Goal: Task Accomplishment & Management: Manage account settings

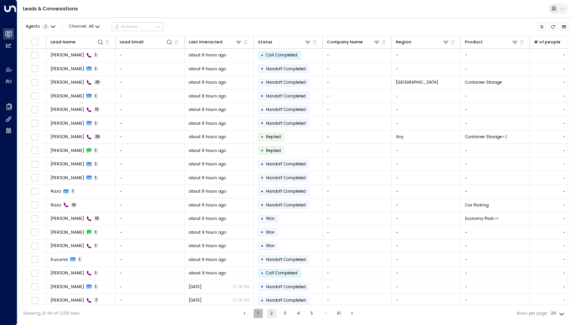
click at [257, 314] on button "1" at bounding box center [258, 313] width 9 height 9
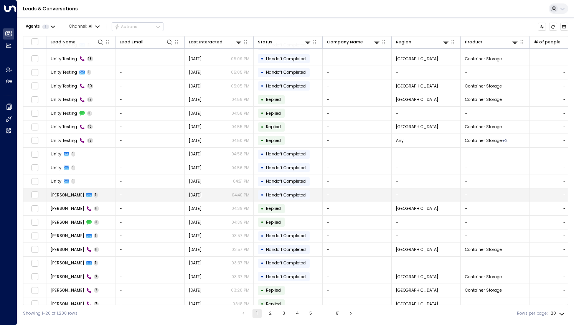
scroll to position [15, 0]
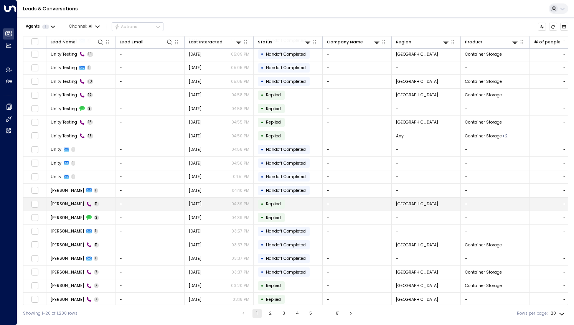
click at [62, 206] on td "Alan Howard 11" at bounding box center [80, 204] width 69 height 13
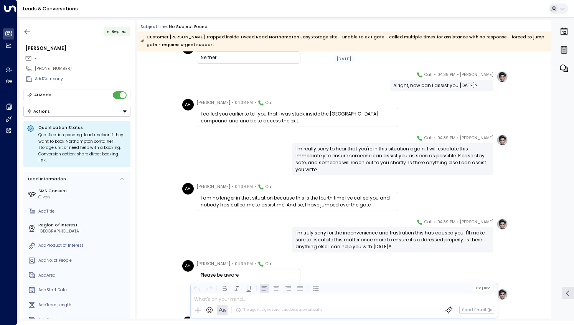
scroll to position [56, 0]
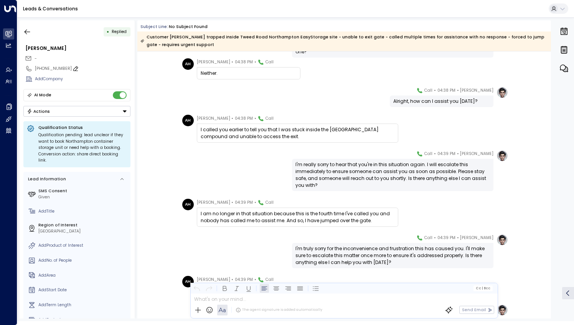
click at [73, 66] on icon at bounding box center [76, 69] width 6 height 6
click at [69, 66] on input "**********" at bounding box center [81, 69] width 93 height 6
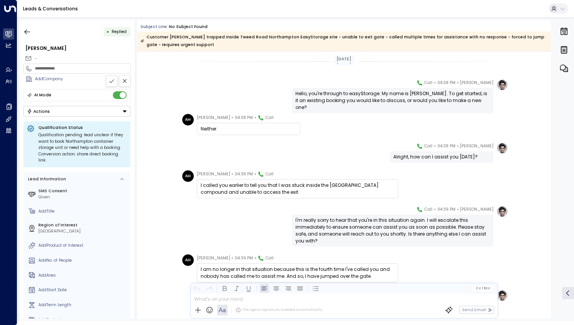
scroll to position [183, 0]
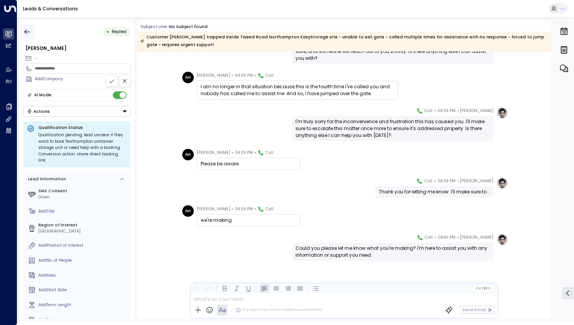
click at [30, 33] on icon "button" at bounding box center [27, 32] width 8 height 8
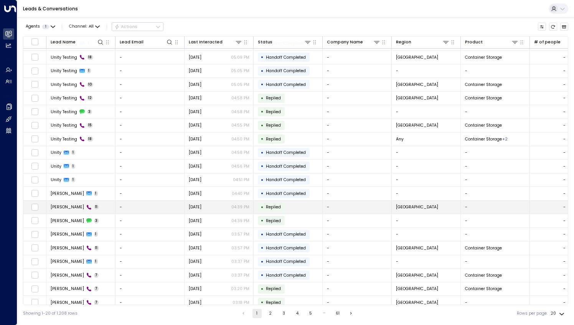
scroll to position [15, 0]
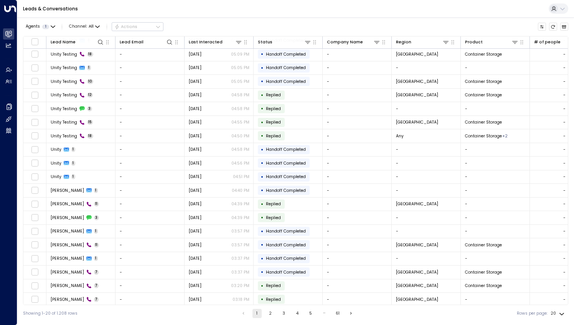
click at [269, 316] on button "2" at bounding box center [270, 313] width 9 height 9
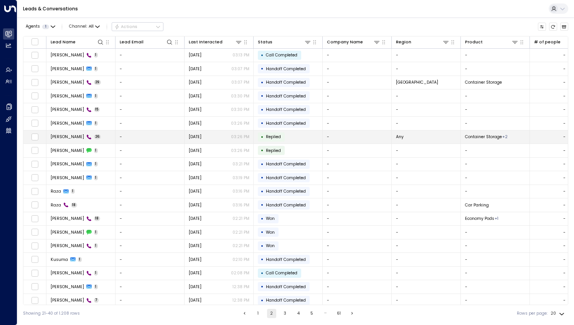
click at [72, 138] on span "Akshat Ginnare" at bounding box center [67, 137] width 33 height 6
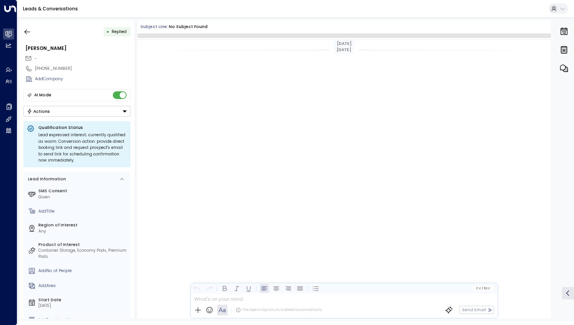
scroll to position [1779, 0]
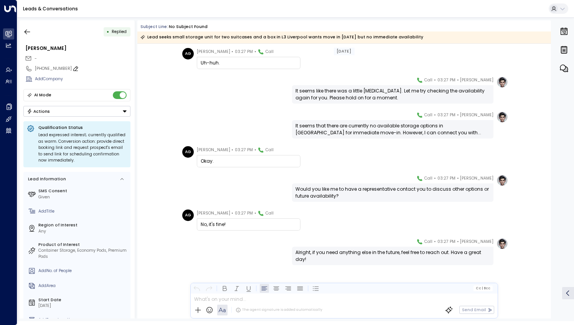
click at [73, 68] on icon at bounding box center [76, 69] width 6 height 6
click at [71, 67] on input "**********" at bounding box center [81, 69] width 93 height 6
click at [25, 33] on icon "button" at bounding box center [27, 32] width 8 height 8
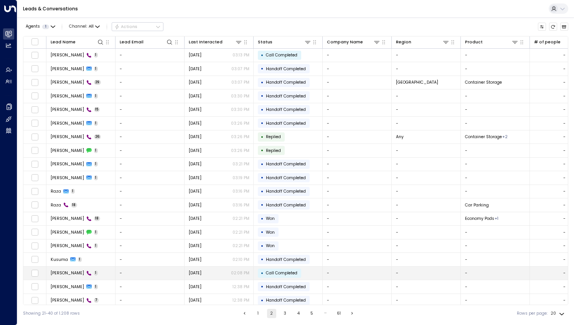
scroll to position [15, 0]
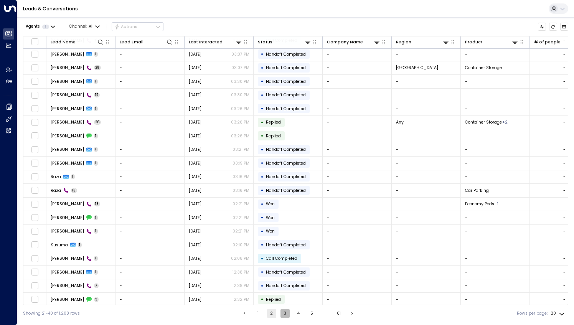
click at [282, 314] on button "3" at bounding box center [284, 313] width 9 height 9
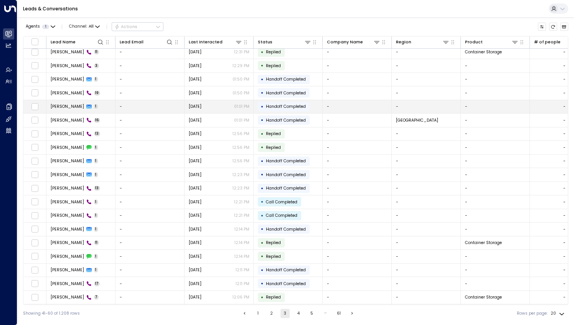
scroll to position [15, 0]
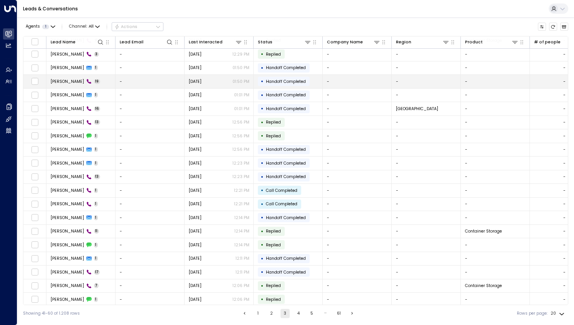
click at [65, 80] on span "Jasmine Befus" at bounding box center [67, 82] width 33 height 6
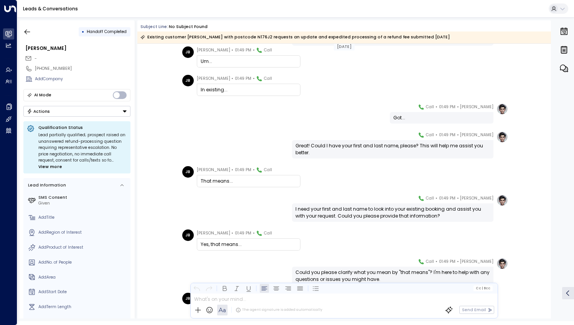
scroll to position [153, 0]
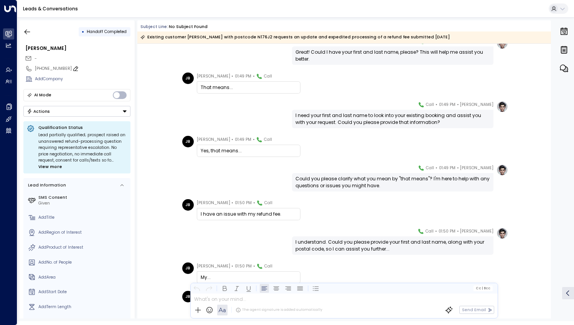
click at [73, 67] on icon at bounding box center [76, 69] width 6 height 6
click at [74, 68] on input "**********" at bounding box center [81, 69] width 93 height 6
click at [28, 28] on icon "button" at bounding box center [27, 32] width 8 height 8
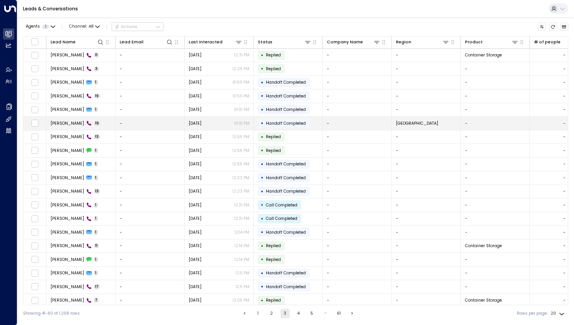
click at [94, 124] on td "Mitch 16" at bounding box center [80, 123] width 69 height 13
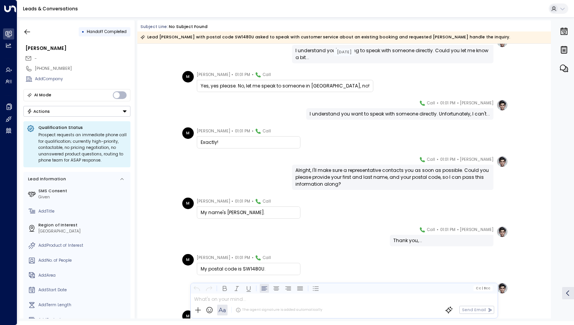
scroll to position [153, 0]
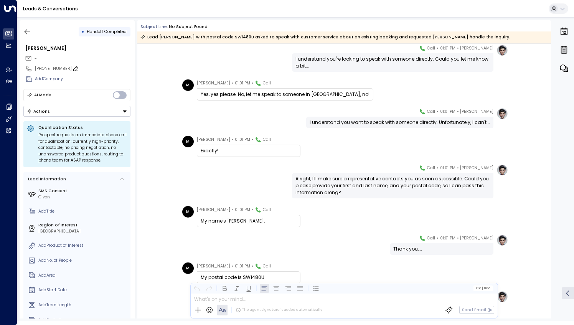
click at [73, 66] on icon at bounding box center [76, 69] width 6 height 6
click at [71, 66] on input "**********" at bounding box center [81, 69] width 93 height 6
click at [30, 31] on icon "button" at bounding box center [27, 32] width 8 height 8
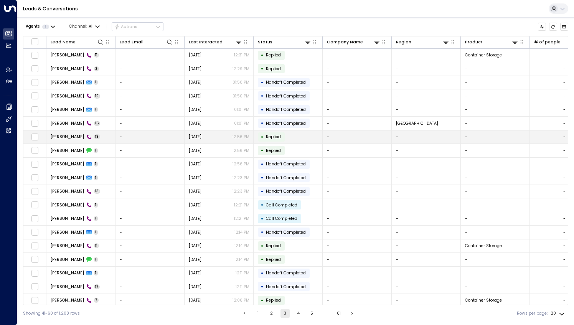
click at [90, 133] on td "Mitch 13" at bounding box center [80, 136] width 69 height 13
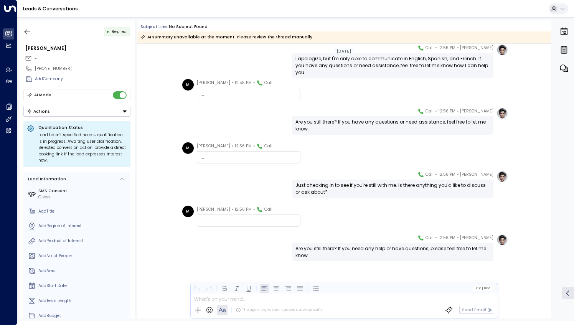
scroll to position [204, 0]
click at [28, 29] on icon "button" at bounding box center [27, 32] width 8 height 8
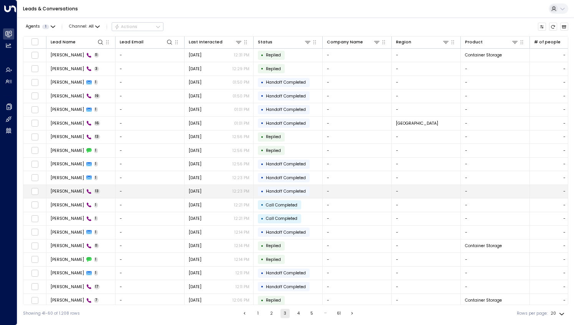
click at [103, 187] on td "Andrew Wright 13" at bounding box center [80, 191] width 69 height 13
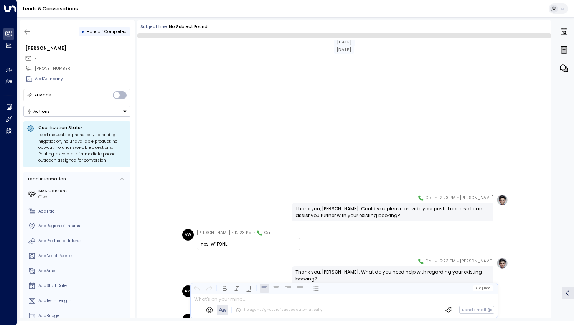
scroll to position [206, 0]
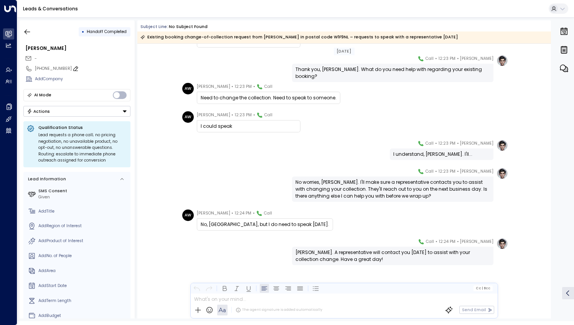
click at [73, 66] on icon at bounding box center [76, 69] width 6 height 6
click at [68, 68] on input "**********" at bounding box center [81, 69] width 93 height 6
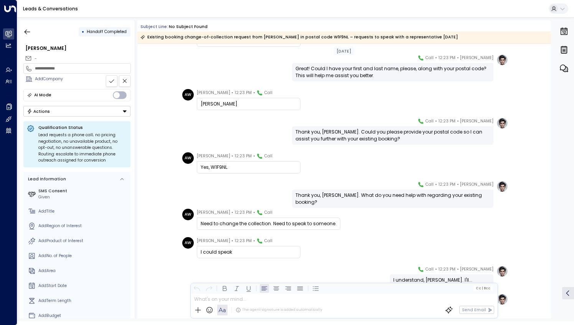
scroll to position [53, 0]
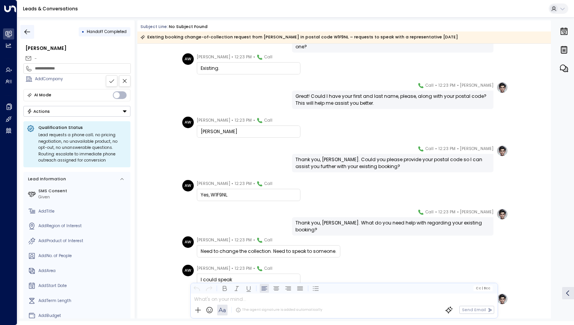
click at [25, 29] on icon "button" at bounding box center [27, 32] width 8 height 8
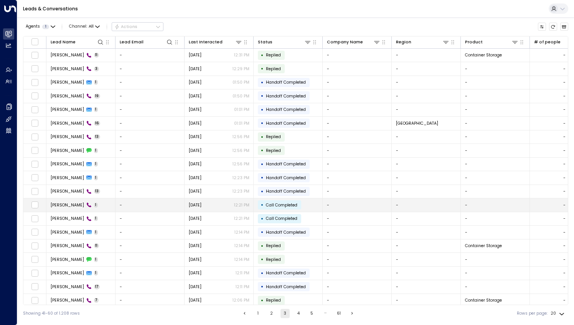
click at [100, 206] on td "Andrew Wright 1" at bounding box center [80, 204] width 69 height 13
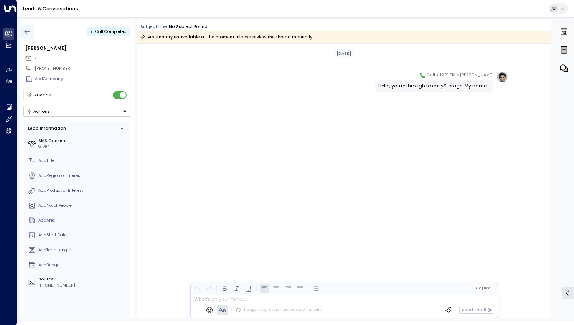
click at [29, 30] on icon "button" at bounding box center [27, 32] width 8 height 8
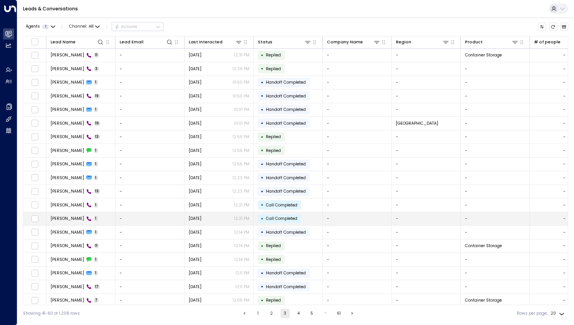
click at [100, 221] on td "Andrew Wright 1" at bounding box center [80, 218] width 69 height 13
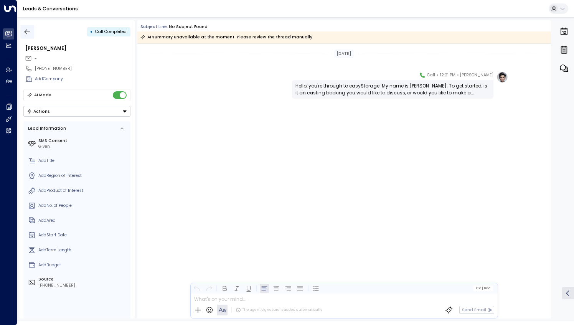
click at [27, 32] on icon "button" at bounding box center [27, 32] width 8 height 8
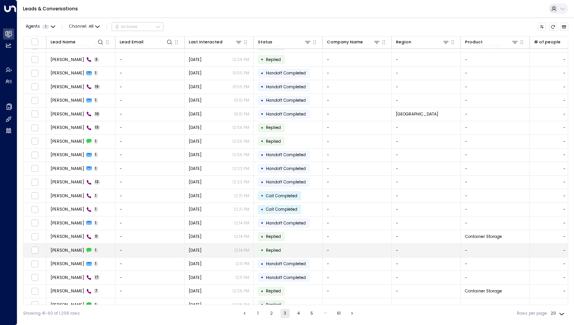
scroll to position [15, 0]
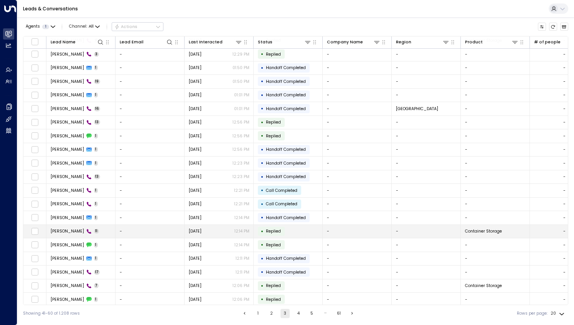
click at [99, 231] on td "Jackie Everie 11" at bounding box center [80, 231] width 69 height 13
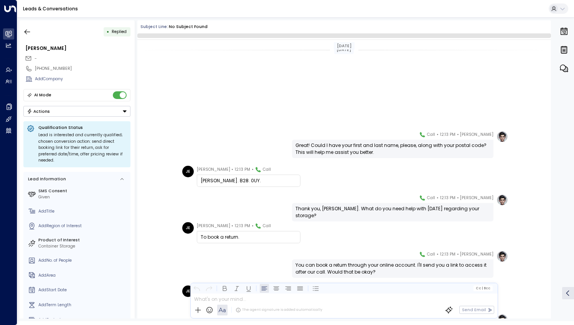
scroll to position [143, 0]
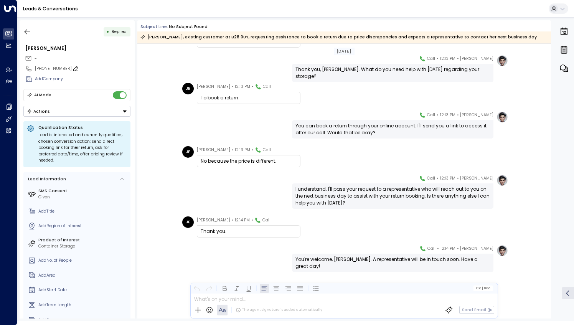
click at [73, 68] on icon at bounding box center [76, 69] width 6 height 6
click at [68, 69] on input "**********" at bounding box center [81, 69] width 93 height 6
click at [24, 29] on icon "button" at bounding box center [27, 32] width 8 height 8
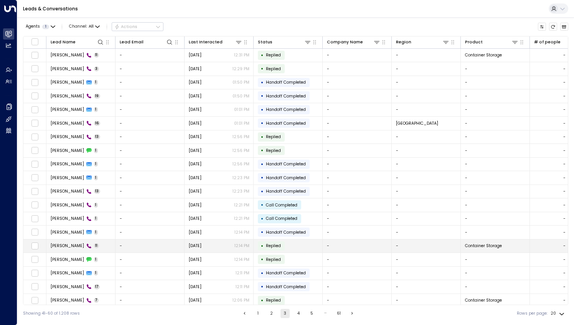
scroll to position [15, 0]
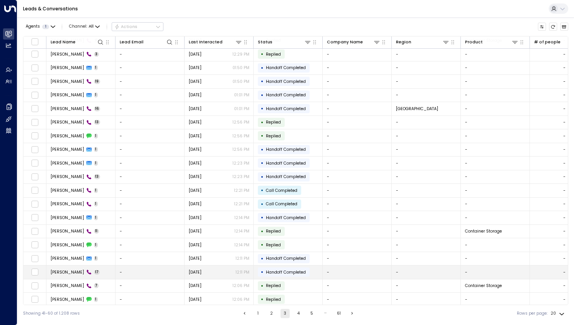
click at [96, 270] on td "Timothy Ball 17" at bounding box center [80, 271] width 69 height 13
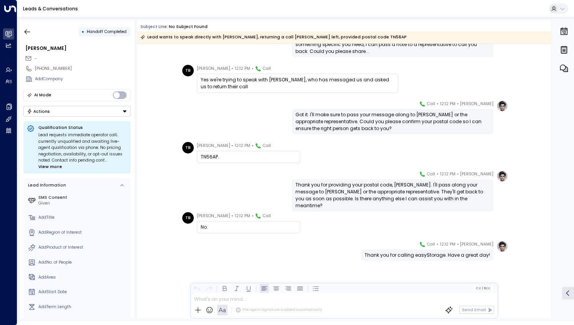
scroll to position [392, 0]
click at [73, 66] on icon at bounding box center [76, 69] width 6 height 6
click at [70, 68] on input "**********" at bounding box center [81, 69] width 93 height 6
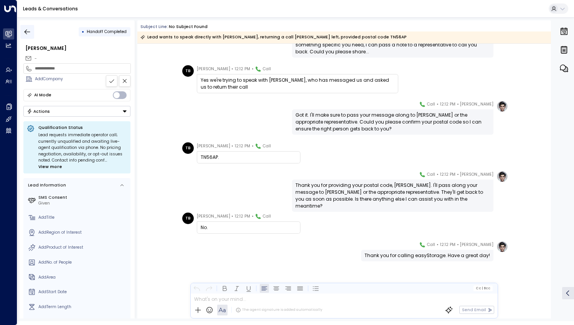
click at [28, 33] on icon "button" at bounding box center [27, 32] width 8 height 8
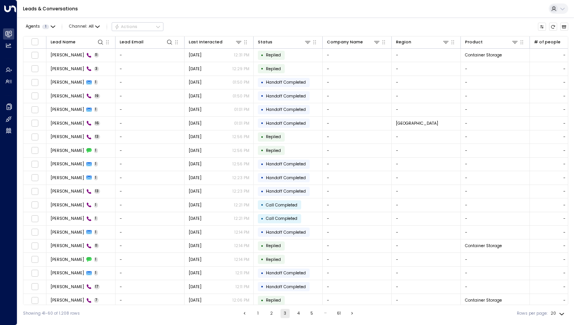
scroll to position [15, 0]
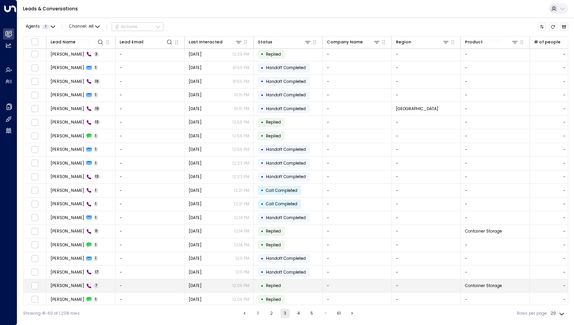
click at [95, 282] on td "Timothy Ball 7" at bounding box center [80, 285] width 69 height 13
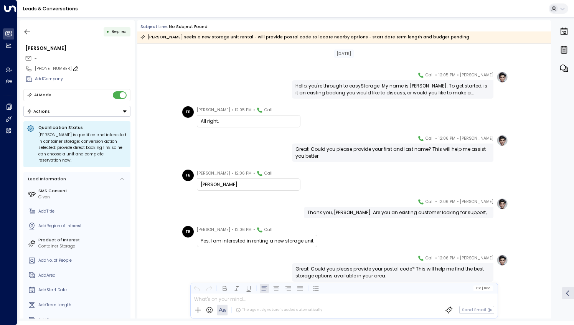
click at [73, 69] on icon at bounding box center [76, 69] width 6 height 6
click at [71, 69] on input "**********" at bounding box center [81, 69] width 93 height 6
click at [28, 32] on icon "button" at bounding box center [27, 32] width 8 height 8
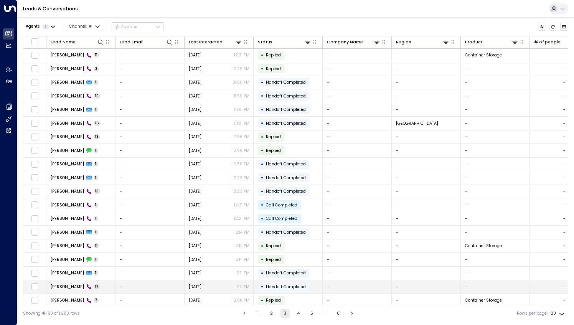
scroll to position [15, 0]
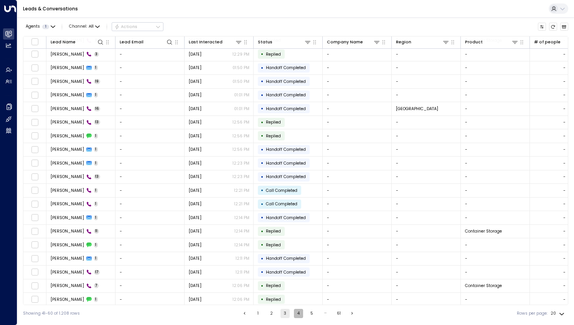
click at [294, 315] on button "4" at bounding box center [298, 313] width 9 height 9
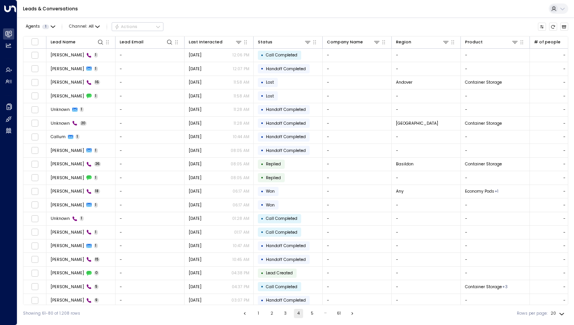
scroll to position [0, 0]
drag, startPoint x: 318, startPoint y: 305, endPoint x: 472, endPoint y: 323, distance: 155.3
click at [472, 322] on html "Overview Leads & Conversations Leads & Conversations Analytics Analytics Agents…" at bounding box center [287, 161] width 574 height 322
drag, startPoint x: 472, startPoint y: 323, endPoint x: 404, endPoint y: 319, distance: 68.4
click at [408, 318] on div "Showing 61-80 of 1.208 rows 1 2 3 4 5 … 61 Rows per page: 20 **" at bounding box center [295, 313] width 545 height 17
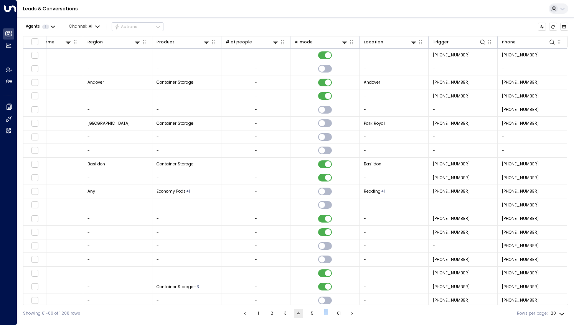
scroll to position [0, 310]
click at [547, 41] on button at bounding box center [550, 41] width 7 height 7
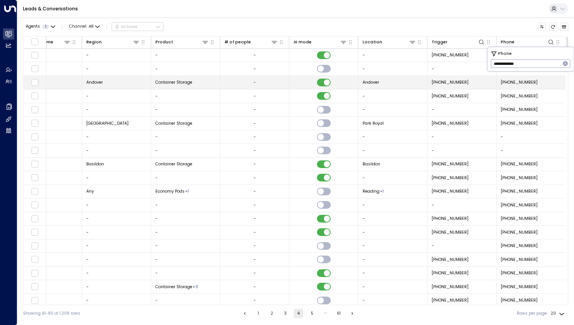
type input "**********"
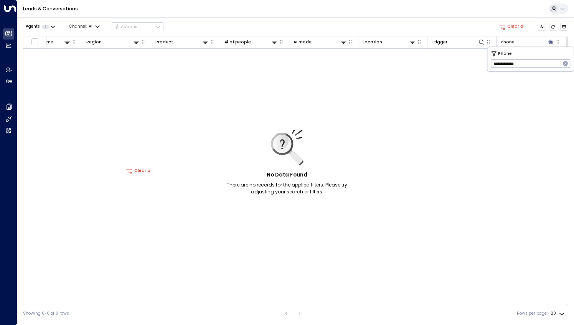
scroll to position [0, 309]
drag, startPoint x: 397, startPoint y: 302, endPoint x: 287, endPoint y: 282, distance: 111.1
click at [285, 285] on div "Lead Name Lead Email Last Interacted Status Company Name Region Product # of pe…" at bounding box center [295, 170] width 545 height 269
click at [548, 40] on button at bounding box center [551, 41] width 7 height 7
click at [549, 42] on icon at bounding box center [551, 42] width 5 height 5
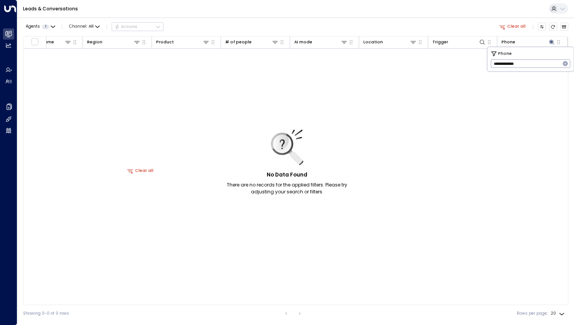
click at [566, 63] on icon "button" at bounding box center [565, 63] width 5 height 5
click at [514, 25] on button "Clear all" at bounding box center [512, 27] width 31 height 8
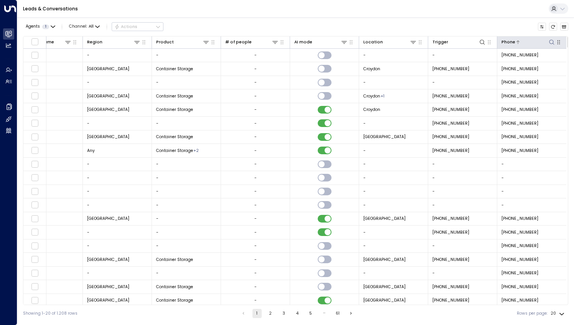
click at [551, 41] on icon at bounding box center [552, 42] width 6 height 6
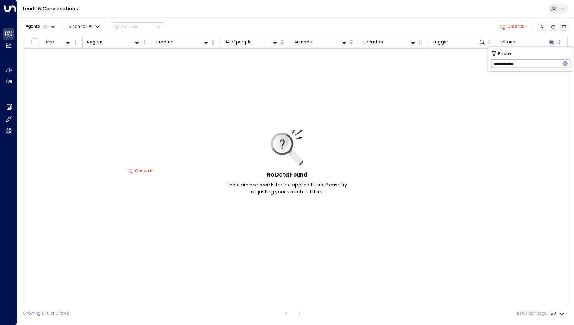
drag, startPoint x: 501, startPoint y: 64, endPoint x: 486, endPoint y: 58, distance: 16.5
click at [486, 58] on body "**********" at bounding box center [287, 161] width 574 height 322
type input "**********"
click at [512, 40] on div "Phone" at bounding box center [508, 42] width 14 height 7
click at [549, 42] on icon at bounding box center [552, 42] width 6 height 6
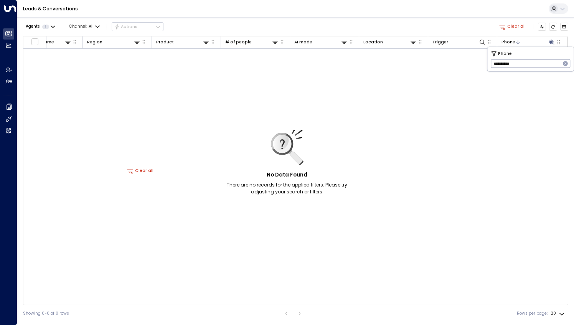
click at [481, 101] on div "No Data Found There are no records for the applied filters. Please try adjustin…" at bounding box center [141, 171] width 852 height 244
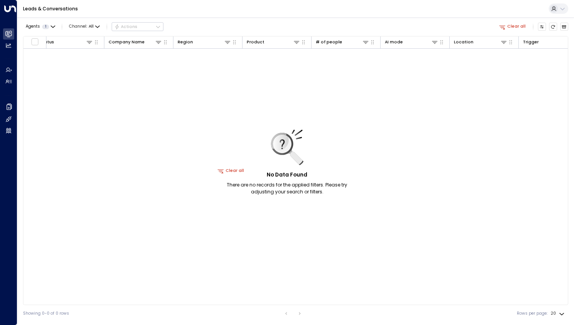
scroll to position [0, 219]
click at [223, 172] on div "No Data Found There are no records for the applied filters. Please try adjustin…" at bounding box center [287, 163] width 144 height 66
click at [224, 169] on div "No Data Found There are no records for the applied filters. Please try adjustin…" at bounding box center [287, 163] width 144 height 66
click at [222, 171] on div "No Data Found There are no records for the applied filters. Please try adjustin…" at bounding box center [287, 163] width 144 height 66
click at [234, 168] on div "No Data Found There are no records for the applied filters. Please try adjustin…" at bounding box center [287, 163] width 144 height 66
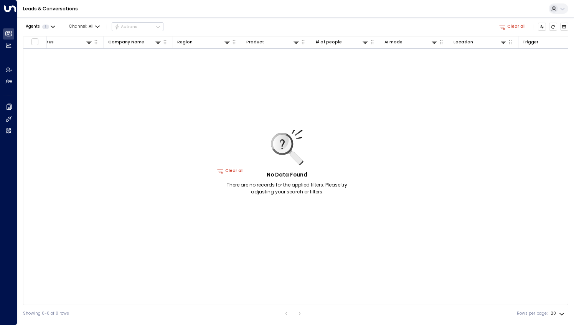
click at [236, 171] on div "No Data Found There are no records for the applied filters. Please try adjustin…" at bounding box center [287, 163] width 144 height 66
click at [228, 170] on div "No Data Found There are no records for the applied filters. Please try adjustin…" at bounding box center [287, 163] width 144 height 66
click at [219, 173] on div "No Data Found There are no records for the applied filters. Please try adjustin…" at bounding box center [287, 163] width 144 height 66
click at [214, 172] on div "No Data Found There are no records for the applied filters. Please try adjustin…" at bounding box center [231, 171] width 852 height 244
click at [219, 170] on div "No Data Found There are no records for the applied filters. Please try adjustin…" at bounding box center [287, 163] width 144 height 66
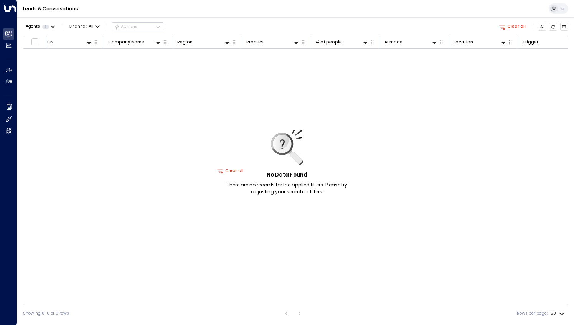
click at [519, 23] on button "Clear all" at bounding box center [512, 27] width 31 height 8
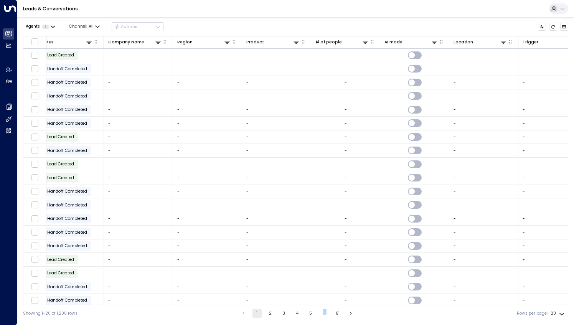
drag, startPoint x: 317, startPoint y: 305, endPoint x: 421, endPoint y: 328, distance: 106.8
click at [421, 322] on html "Overview Leads & Conversations Leads & Conversations Analytics Analytics Agents…" at bounding box center [287, 161] width 574 height 322
drag, startPoint x: 421, startPoint y: 328, endPoint x: 414, endPoint y: 313, distance: 16.0
click at [419, 314] on div "Showing 1-20 of 1.208 rows 1 2 3 4 5 … 61 Rows per page: 20 **" at bounding box center [295, 313] width 545 height 17
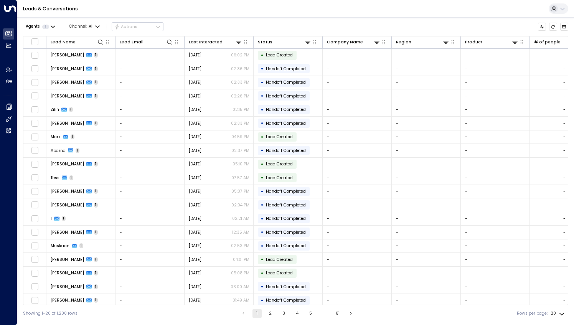
click at [241, 315] on li "pagination navigation" at bounding box center [244, 313] width 10 height 9
click at [254, 315] on button "1" at bounding box center [256, 313] width 9 height 9
click at [256, 317] on button "1" at bounding box center [256, 313] width 9 height 9
click at [256, 316] on button "1" at bounding box center [256, 313] width 9 height 9
click at [257, 316] on button "1" at bounding box center [256, 313] width 9 height 9
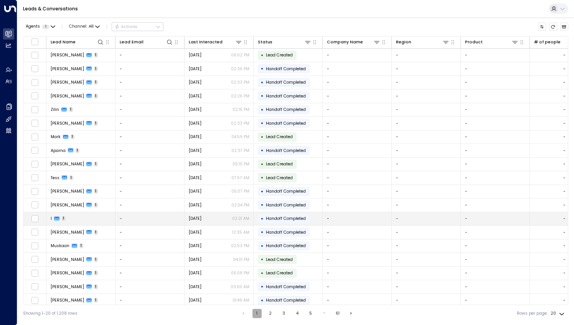
click at [257, 315] on button "1" at bounding box center [256, 313] width 9 height 9
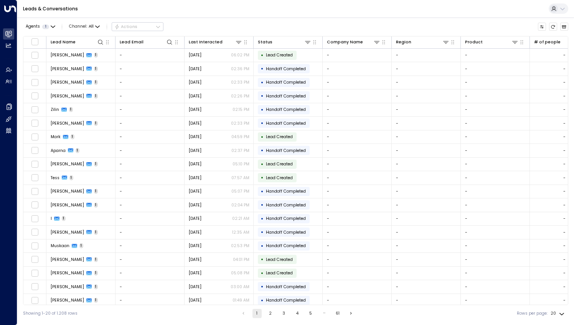
scroll to position [0, 310]
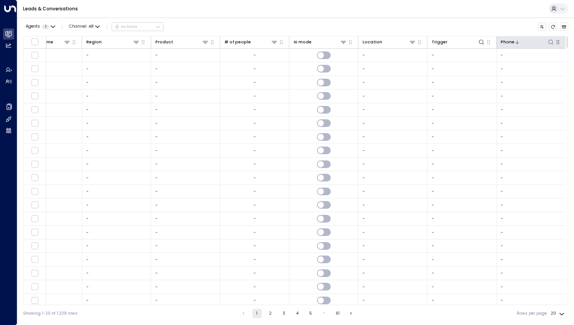
click at [511, 39] on div "Phone" at bounding box center [508, 42] width 14 height 7
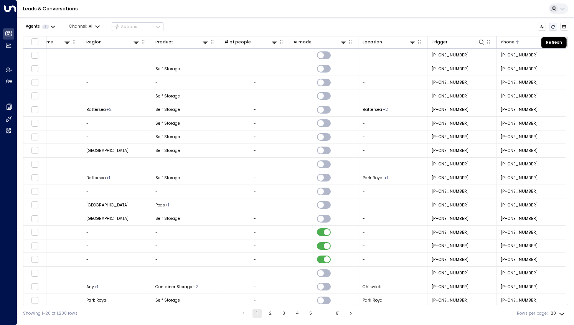
click at [550, 28] on button "Refresh" at bounding box center [553, 27] width 8 height 8
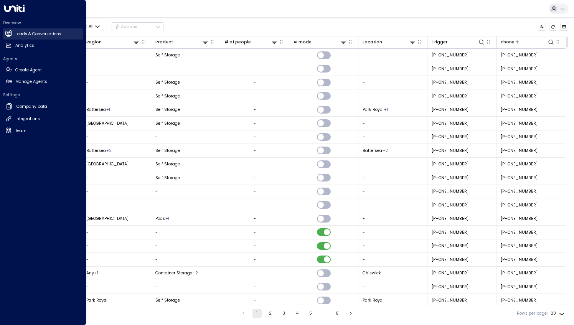
click at [25, 35] on h2 "Leads & Conversations" at bounding box center [38, 34] width 46 height 6
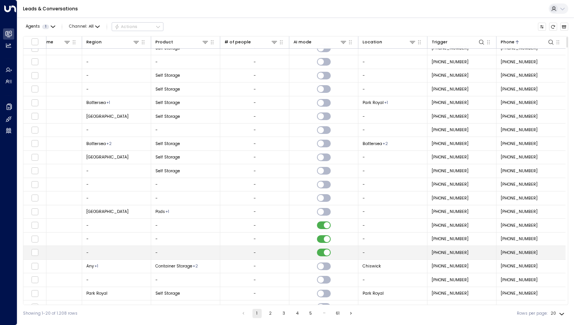
scroll to position [0, 310]
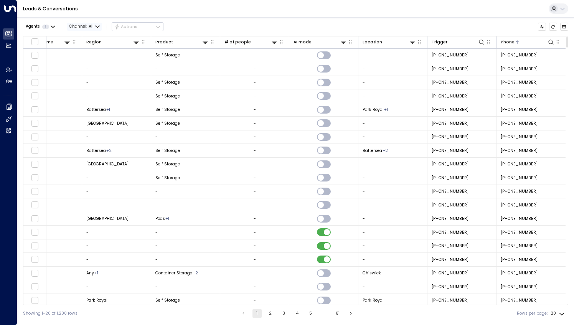
click at [95, 30] on span "Channel: All" at bounding box center [84, 27] width 35 height 8
drag, startPoint x: 314, startPoint y: 33, endPoint x: 336, endPoint y: 35, distance: 22.7
click at [314, 33] on div at bounding box center [287, 162] width 574 height 325
click at [549, 41] on icon at bounding box center [551, 42] width 6 height 6
type input "**********"
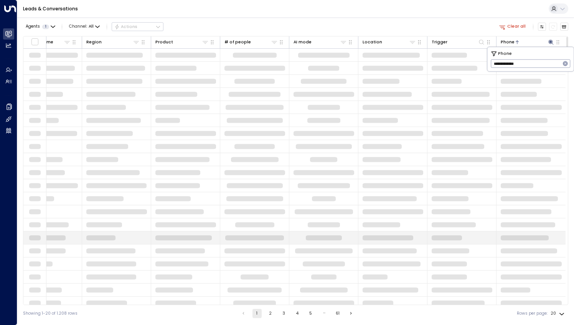
scroll to position [0, 309]
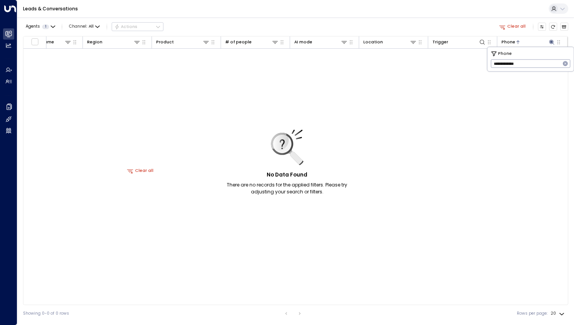
click at [511, 26] on button "Clear all" at bounding box center [512, 27] width 31 height 8
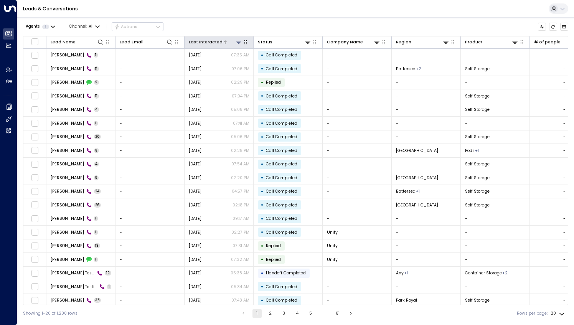
click at [206, 42] on div "Last Interacted" at bounding box center [206, 42] width 34 height 7
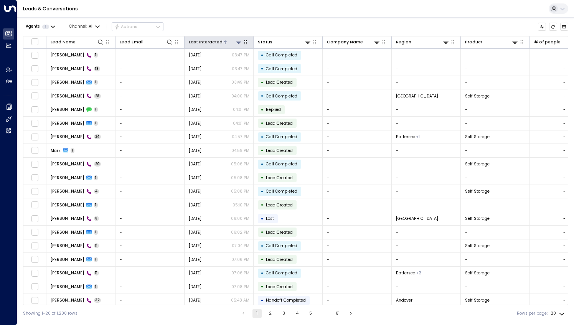
click at [207, 44] on div "Last Interacted" at bounding box center [206, 42] width 34 height 7
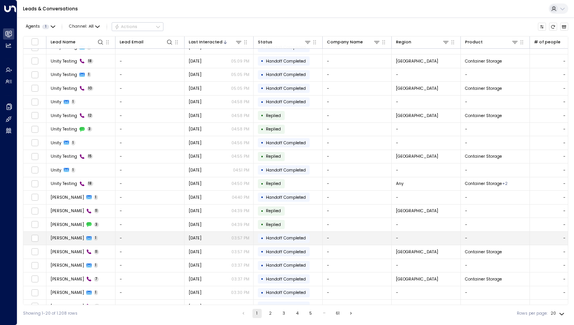
scroll to position [15, 0]
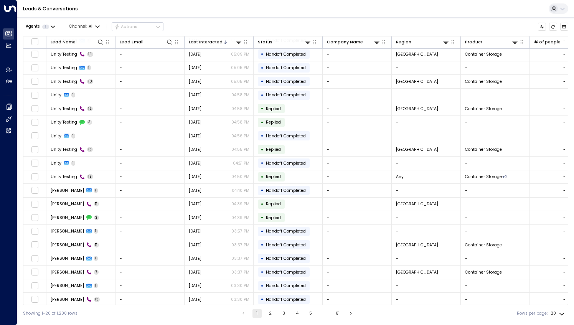
click at [272, 315] on button "2" at bounding box center [270, 313] width 9 height 9
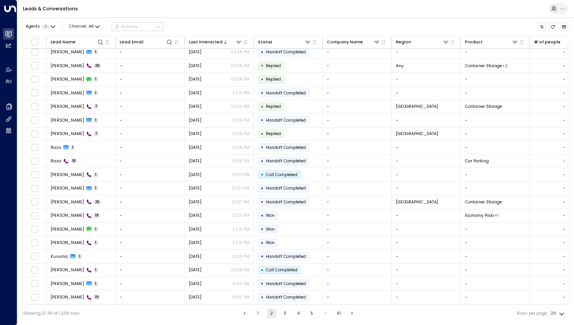
scroll to position [15, 0]
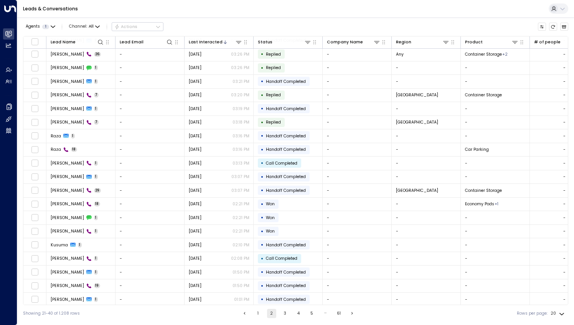
click at [285, 317] on button "3" at bounding box center [284, 313] width 9 height 9
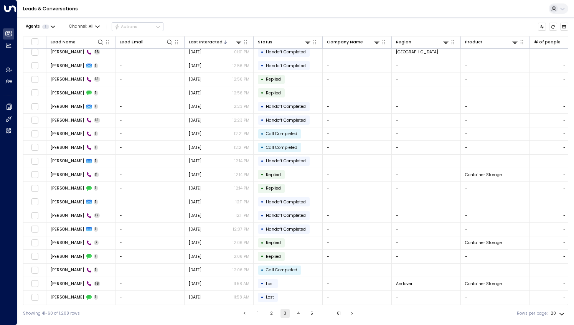
scroll to position [15, 0]
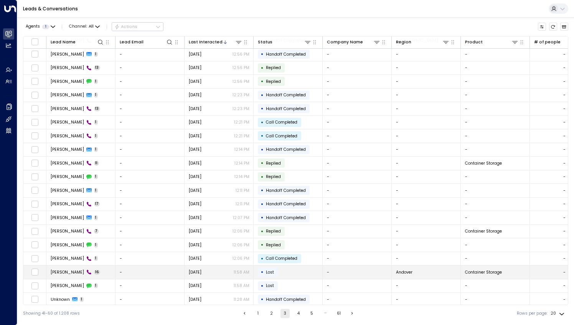
click at [63, 269] on span "Callum Evans" at bounding box center [67, 272] width 33 height 6
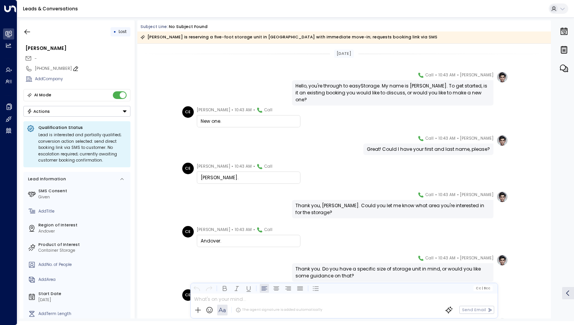
click at [73, 67] on icon at bounding box center [76, 69] width 6 height 6
click at [71, 67] on input "**********" at bounding box center [81, 69] width 93 height 6
type input "**********"
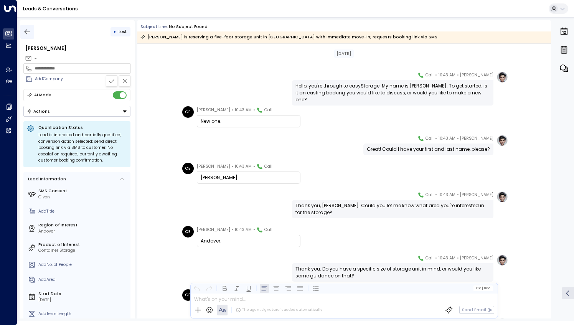
click at [29, 31] on icon "button" at bounding box center [27, 32] width 8 height 8
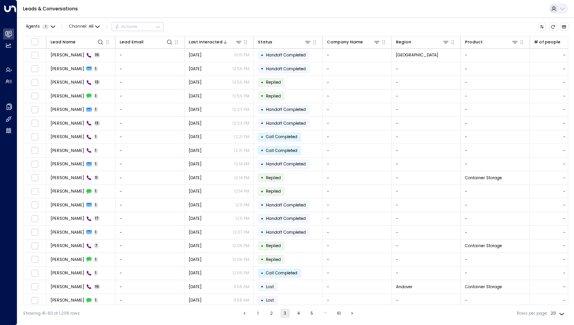
click at [257, 317] on button "1" at bounding box center [258, 313] width 9 height 9
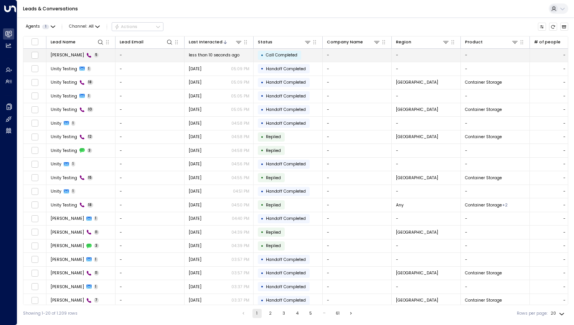
click at [82, 56] on td "Ai Araki 5" at bounding box center [80, 55] width 69 height 13
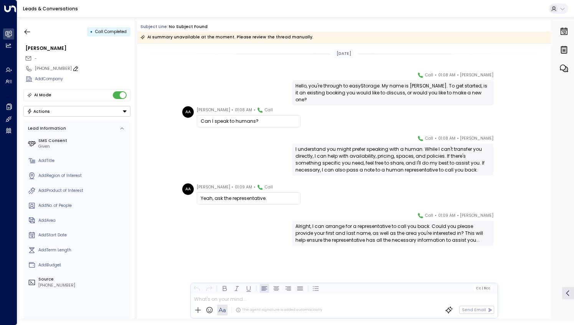
click at [73, 67] on icon at bounding box center [76, 69] width 6 height 6
click at [71, 68] on input "**********" at bounding box center [81, 69] width 93 height 6
